Goal: Transaction & Acquisition: Purchase product/service

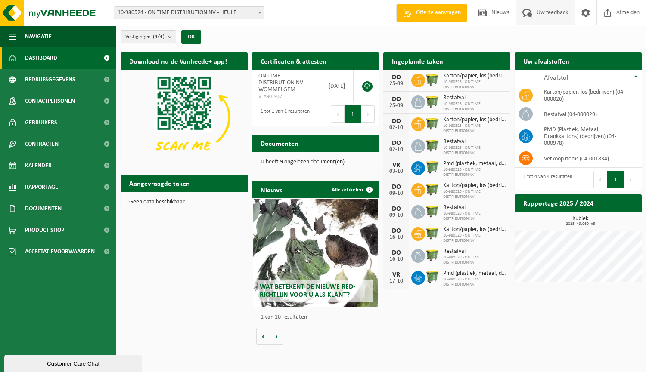
click at [558, 10] on span "Uw feedback" at bounding box center [552, 12] width 36 height 25
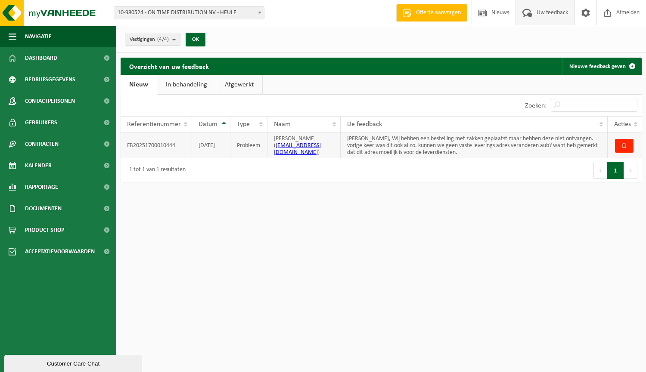
click at [151, 145] on td "FB20251700010444" at bounding box center [155, 146] width 71 height 26
click at [422, 146] on td "Goedemiddag, Wij hebben een bestelling met zakken geplaatst maar hebben deze ni…" at bounding box center [473, 146] width 266 height 26
click at [53, 145] on span "Contracten" at bounding box center [42, 144] width 34 height 22
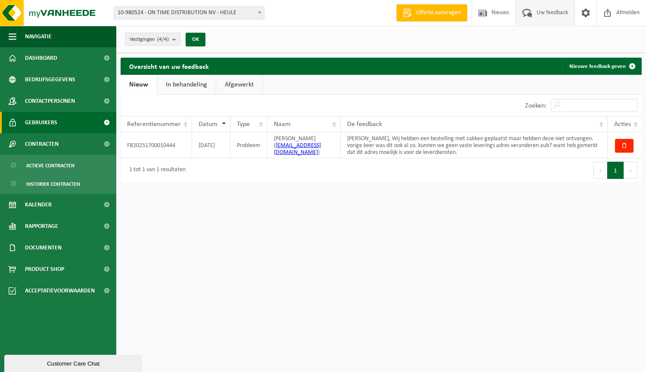
click at [58, 126] on link "Gebruikers" at bounding box center [58, 123] width 116 height 22
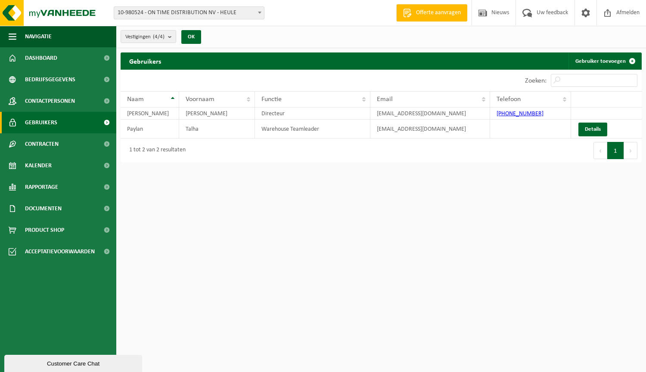
click at [46, 114] on span "Gebruikers" at bounding box center [41, 123] width 32 height 22
click at [50, 106] on span "Contactpersonen" at bounding box center [50, 101] width 50 height 22
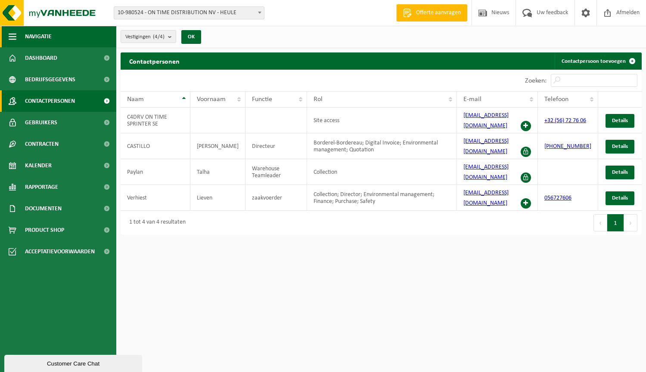
click at [44, 40] on span "Navigatie" at bounding box center [38, 37] width 27 height 22
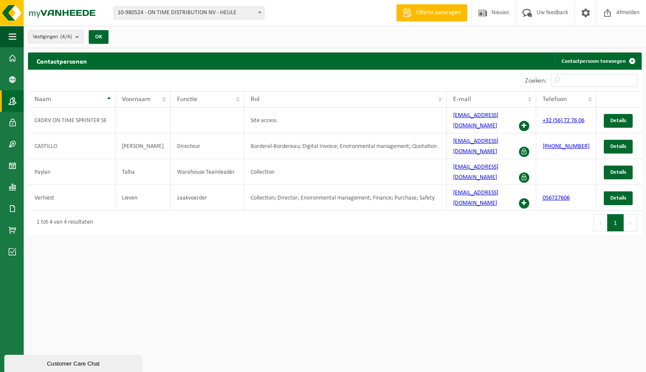
click at [26, 40] on div "Vestigingen (4/4) Alles selecteren Alles deselecteren Actieve selecteren ON TIM…" at bounding box center [71, 37] width 94 height 19
click at [19, 41] on button "Navigatie" at bounding box center [12, 37] width 24 height 22
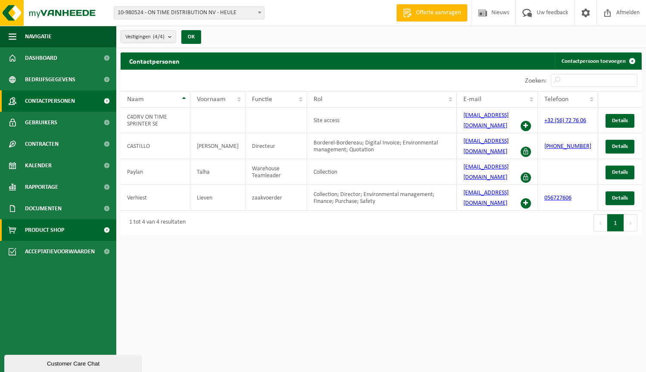
click at [78, 228] on link "Product Shop" at bounding box center [58, 230] width 116 height 22
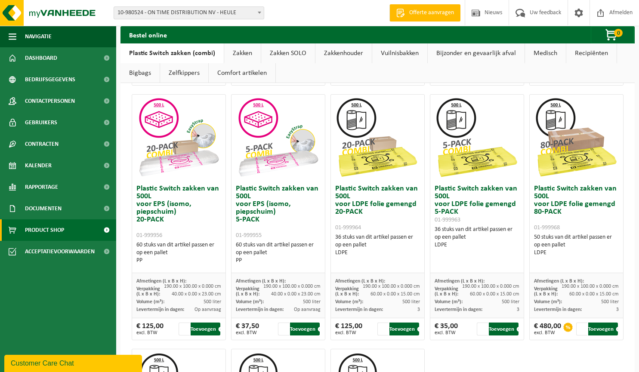
scroll to position [304, 0]
click at [484, 328] on input "1" at bounding box center [482, 328] width 11 height 13
click at [478, 328] on input "2" at bounding box center [482, 328] width 11 height 13
click at [481, 328] on input "3" at bounding box center [482, 328] width 11 height 13
click at [494, 326] on button "Toevoegen" at bounding box center [504, 328] width 30 height 13
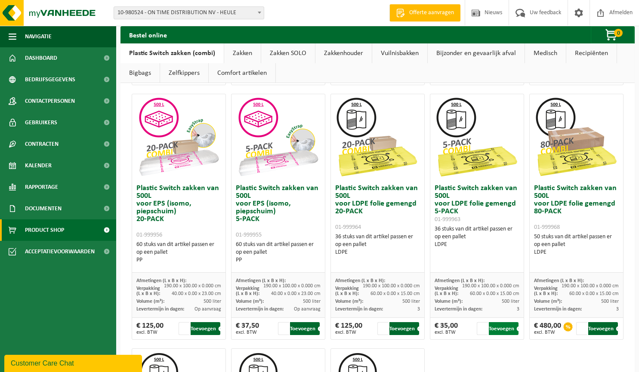
type input "1"
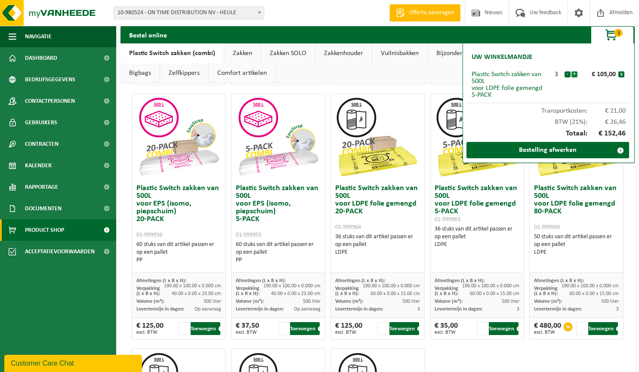
click at [576, 74] on button "+" at bounding box center [574, 74] width 6 height 6
click at [547, 155] on link "Bestelling afwerken" at bounding box center [547, 150] width 163 height 16
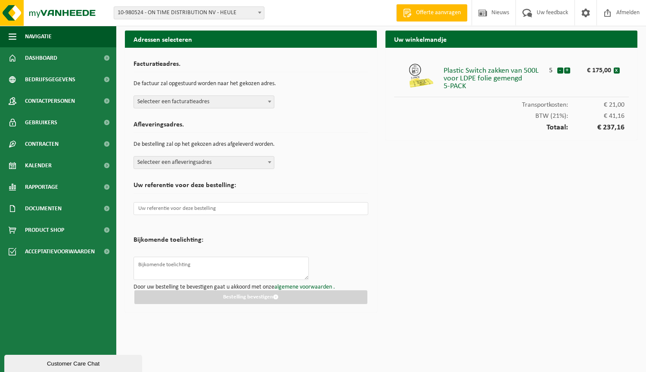
click at [229, 158] on span "Selecteer een afleveringsadres" at bounding box center [204, 163] width 140 height 12
click at [358, 187] on h2 "Uw referentie voor deze bestelling:" at bounding box center [250, 188] width 235 height 12
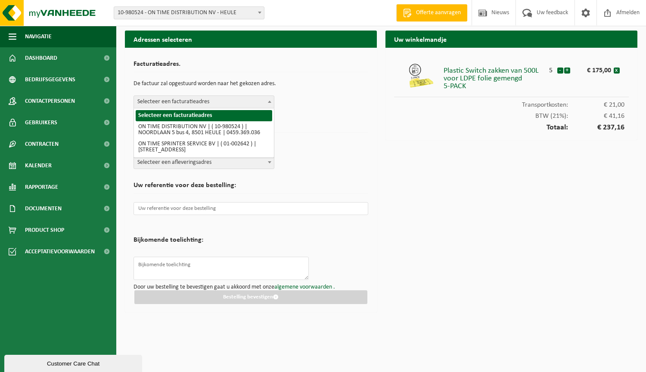
click at [255, 104] on span "Selecteer een facturatieadres" at bounding box center [204, 102] width 140 height 12
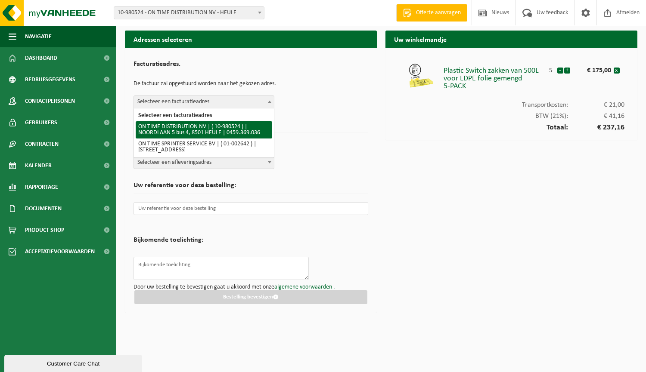
select select "161366"
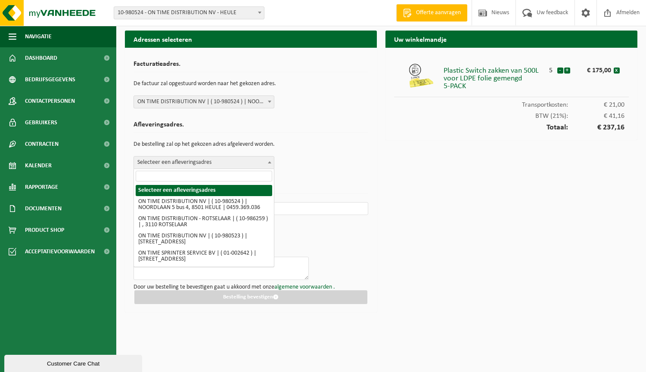
click at [247, 161] on span "Selecteer een afleveringsadres" at bounding box center [204, 163] width 140 height 12
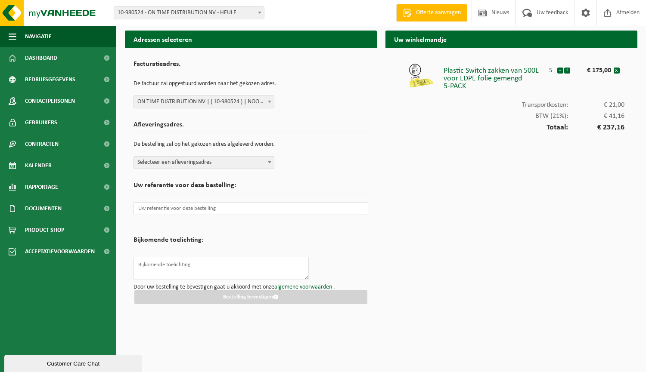
click at [312, 160] on div "Afleveringsadres. De bestelling zal op het gekozen adres afgeleverd worden. Sel…" at bounding box center [250, 143] width 235 height 52
click at [233, 209] on input "text" at bounding box center [250, 208] width 235 height 13
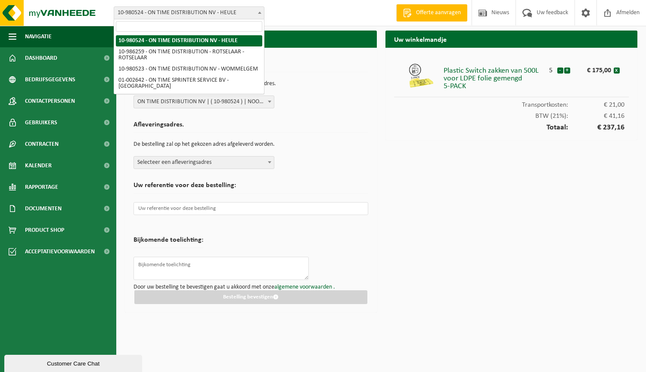
click at [259, 13] on b at bounding box center [259, 13] width 3 height 2
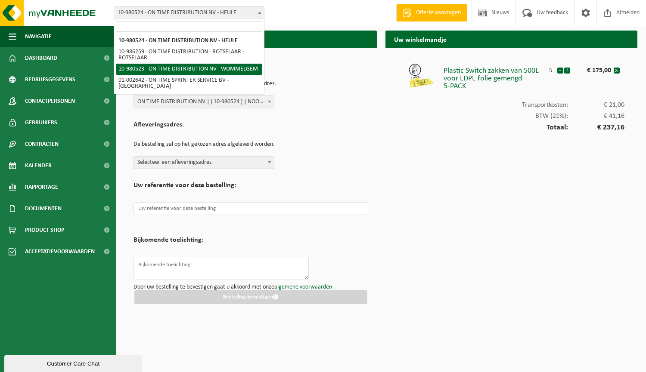
select select "161365"
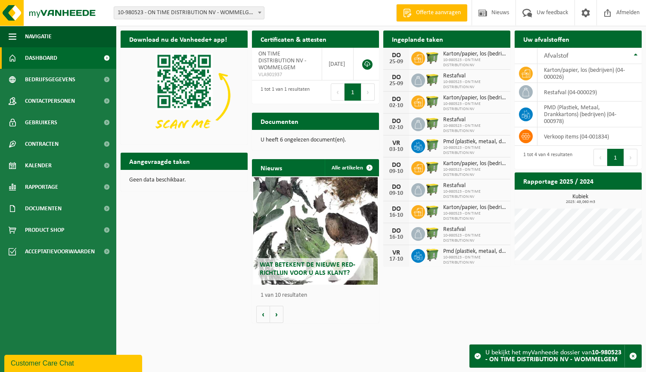
click at [411, 13] on span at bounding box center [407, 13] width 13 height 9
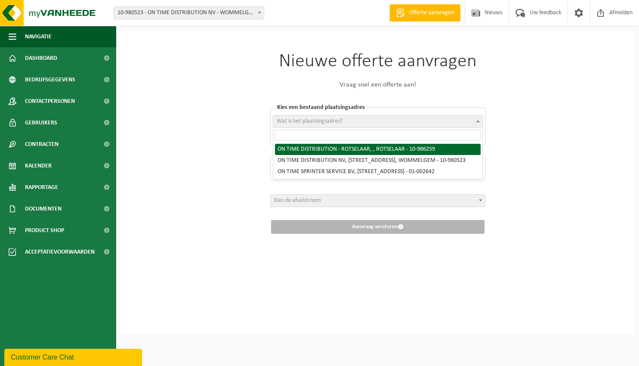
click at [326, 124] on span "Wat is het plaatsingsadres?" at bounding box center [310, 121] width 66 height 6
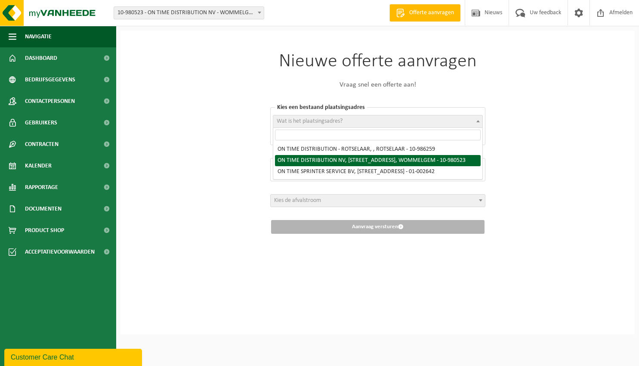
select select "161365"
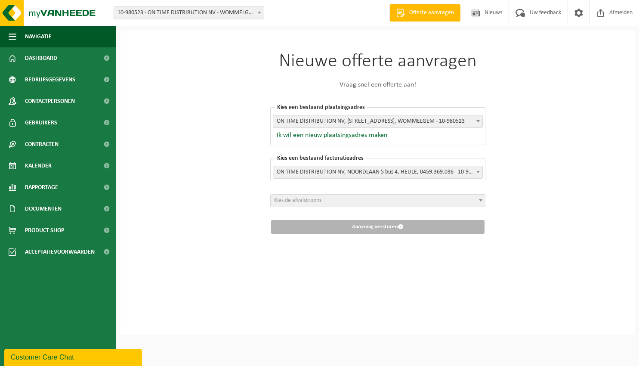
click at [320, 174] on span "ON TIME DISTRIBUTION NV, NOORDLAAN 5 bus 4, HEULE, 0459.369.036 - 10-980524" at bounding box center [377, 172] width 209 height 12
click at [53, 65] on span "Dashboard" at bounding box center [41, 58] width 32 height 22
